Goal: Information Seeking & Learning: Learn about a topic

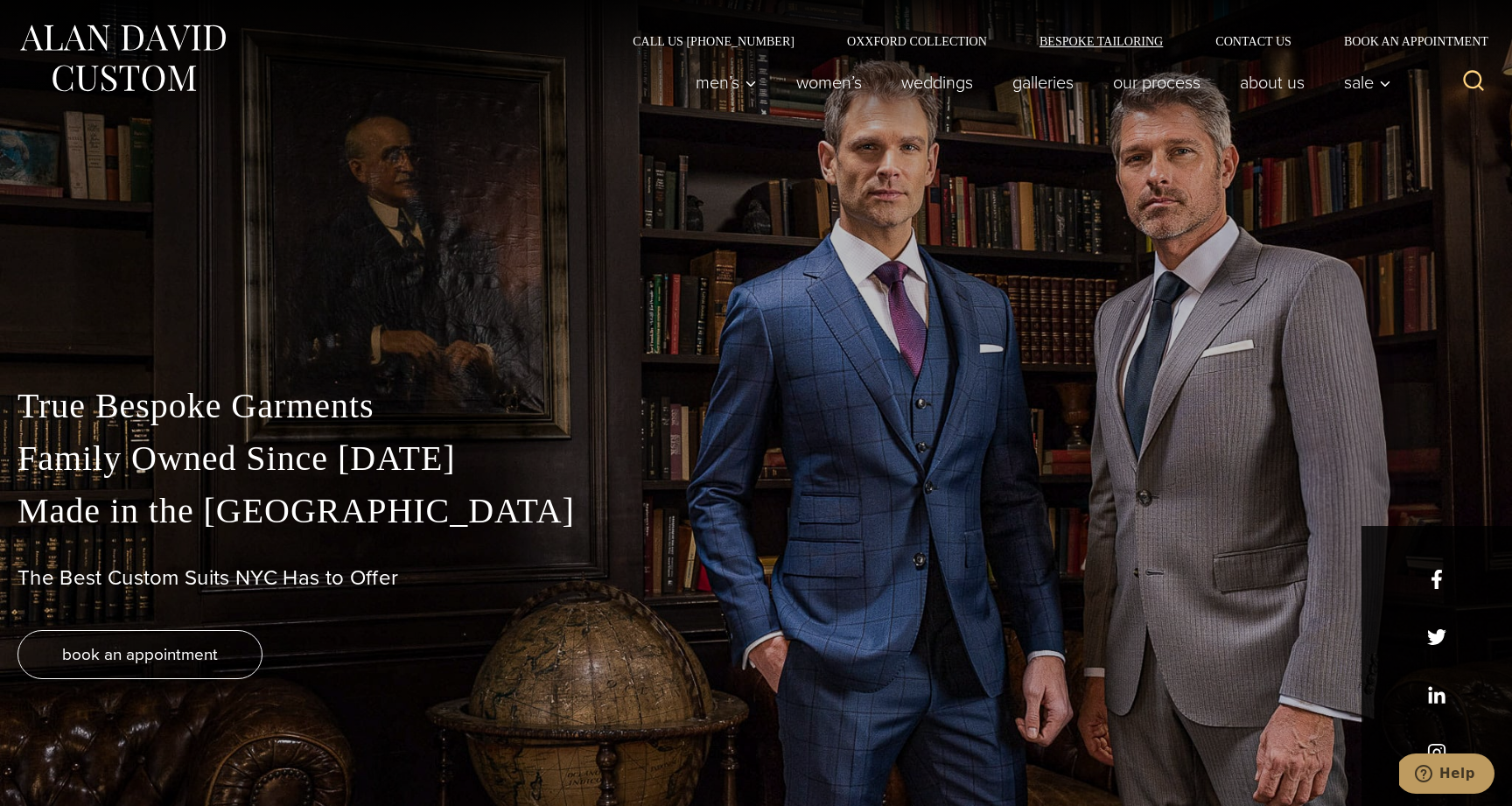
click at [1103, 43] on link "Bespoke Tailoring" at bounding box center [1101, 41] width 176 height 13
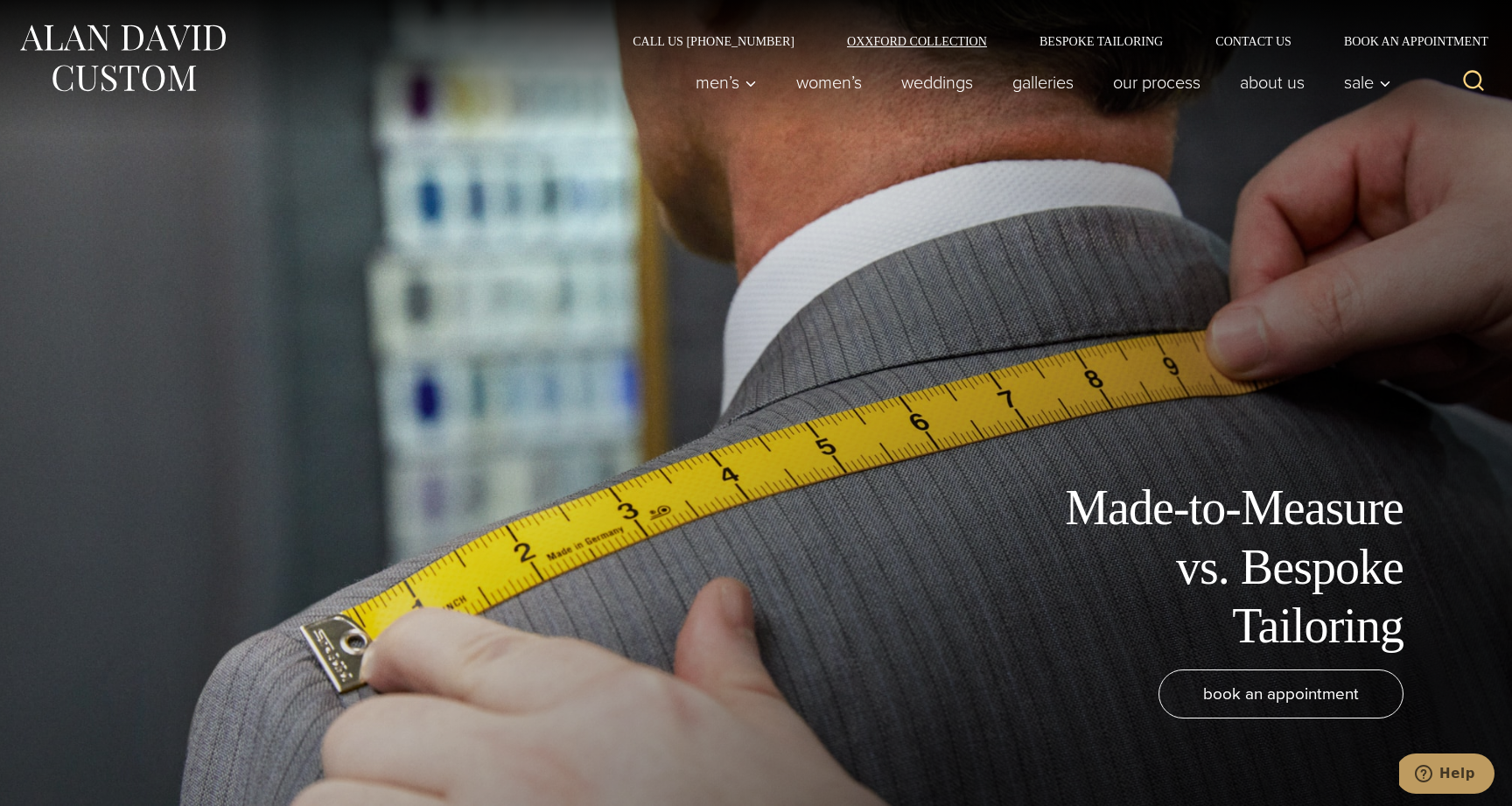
click at [943, 41] on link "Oxxford Collection" at bounding box center [916, 41] width 192 height 13
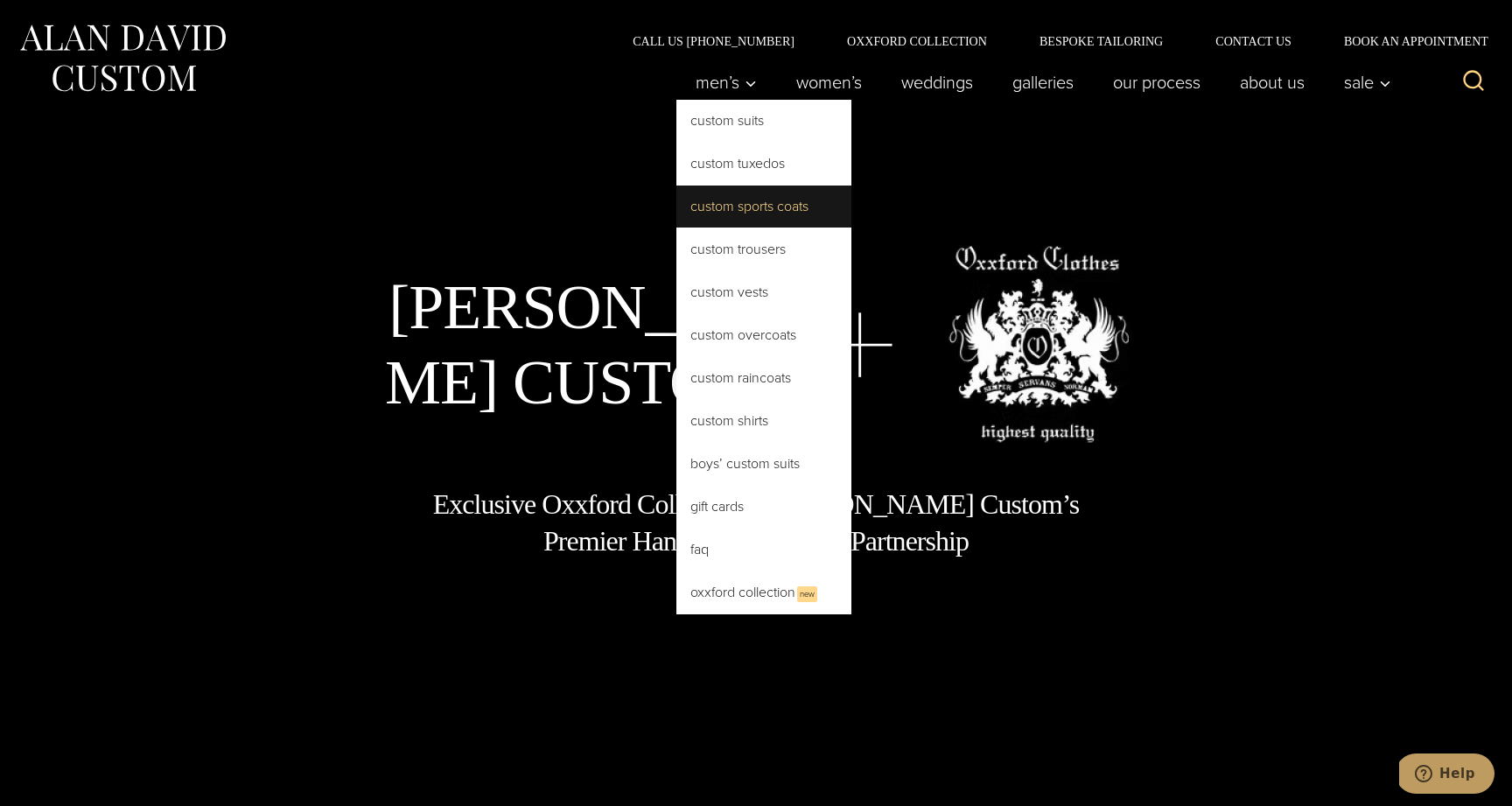
click at [743, 201] on link "Custom Sports Coats" at bounding box center [764, 206] width 175 height 42
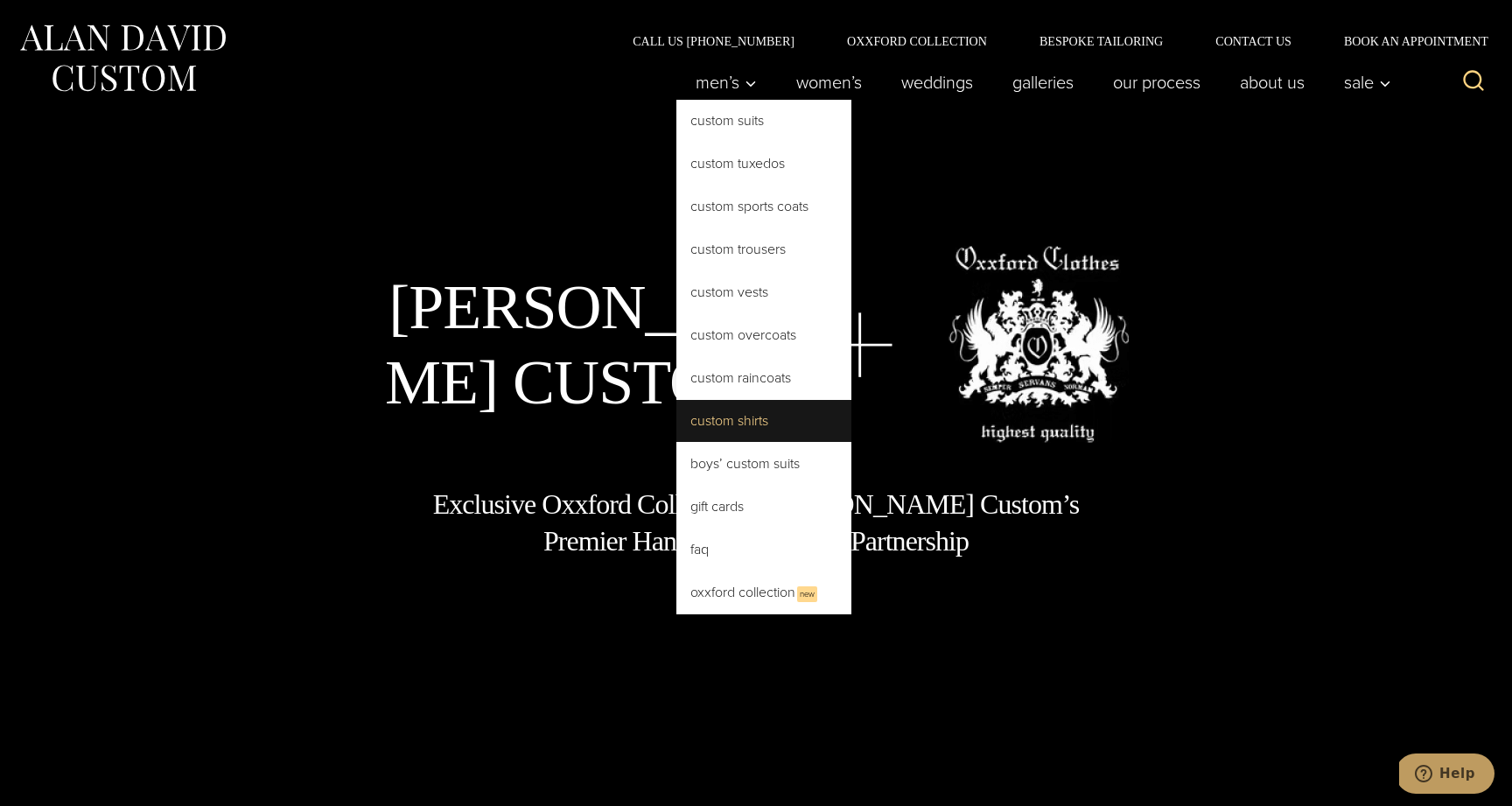
click at [741, 408] on link "Custom Shirts" at bounding box center [764, 420] width 175 height 42
